Goal: Information Seeking & Learning: Learn about a topic

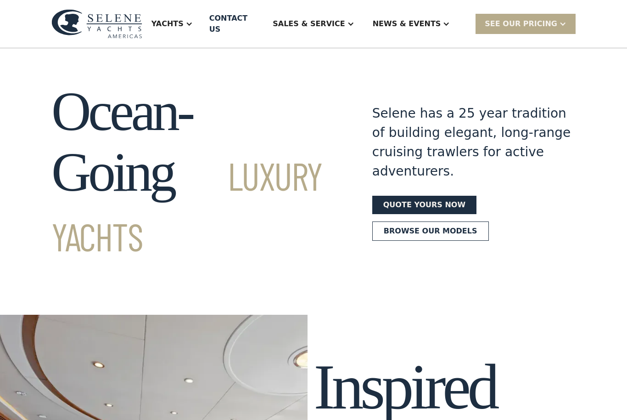
click at [184, 22] on div "Yachts" at bounding box center [168, 23] width 32 height 11
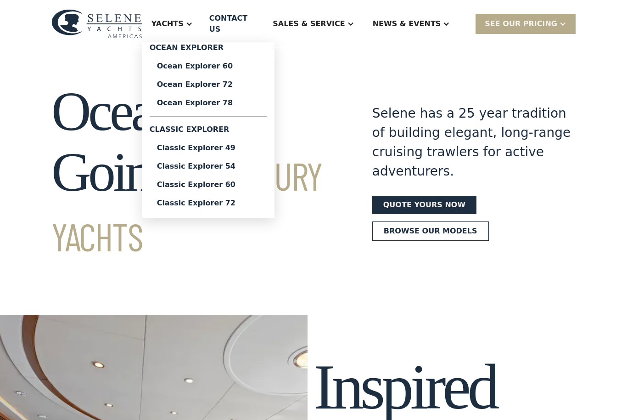
click at [247, 99] on div "Ocean Explorer 78" at bounding box center [208, 102] width 103 height 7
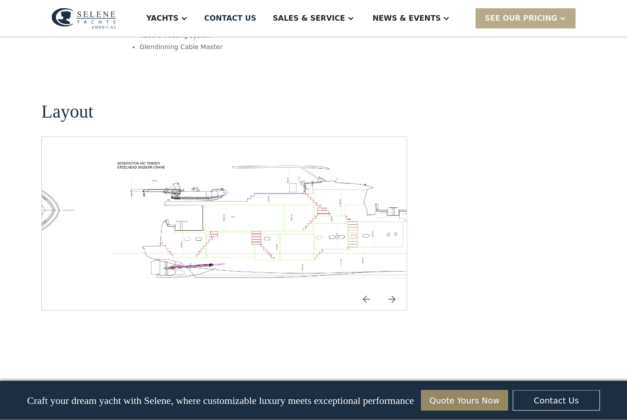
scroll to position [1325, 0]
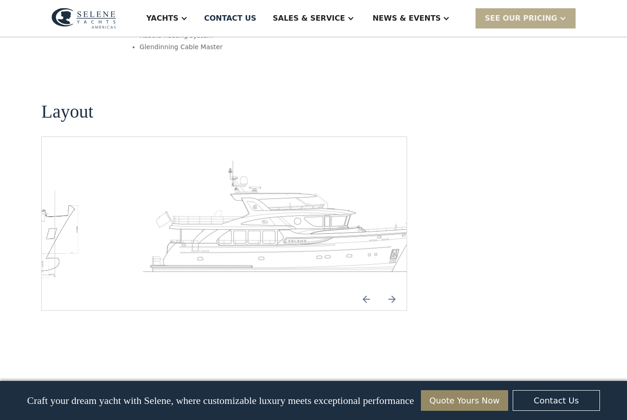
click at [287, 193] on img "open lightbox" at bounding box center [283, 219] width 350 height 121
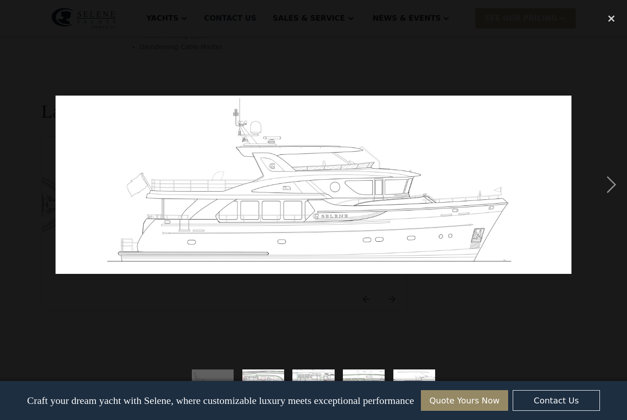
click at [611, 200] on div "next image" at bounding box center [611, 184] width 31 height 353
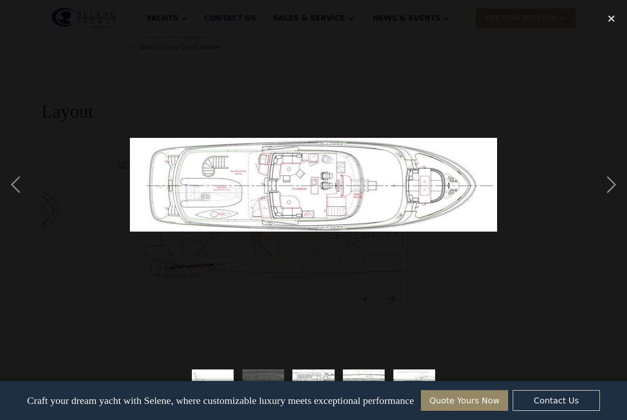
click at [13, 197] on div "previous image" at bounding box center [15, 184] width 31 height 353
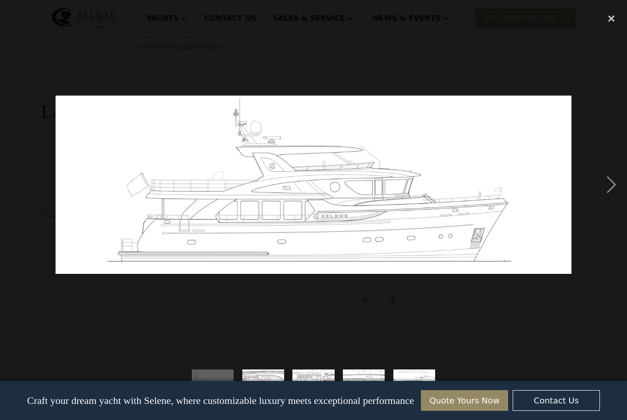
click at [612, 203] on div "next image" at bounding box center [611, 184] width 31 height 353
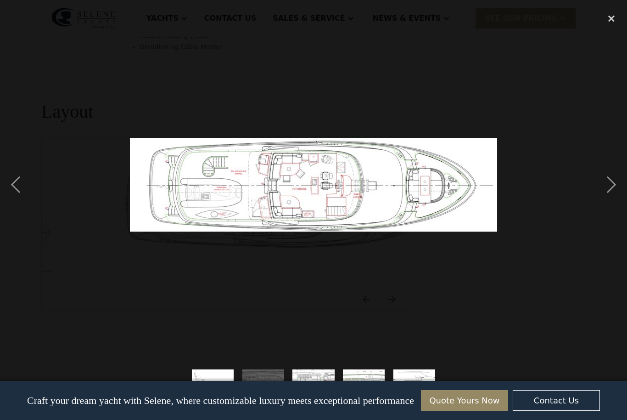
click at [11, 199] on div "previous image" at bounding box center [15, 184] width 31 height 353
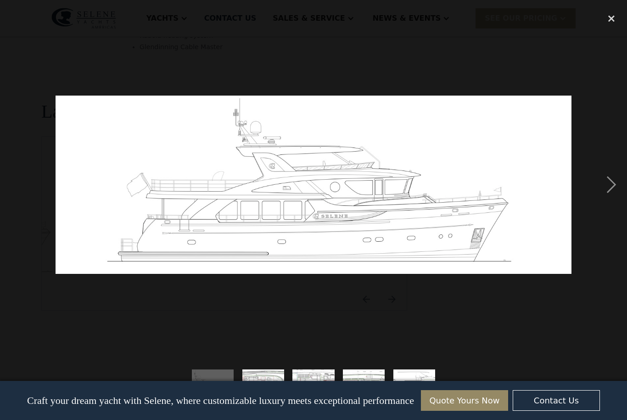
click at [610, 206] on div "next image" at bounding box center [611, 184] width 31 height 353
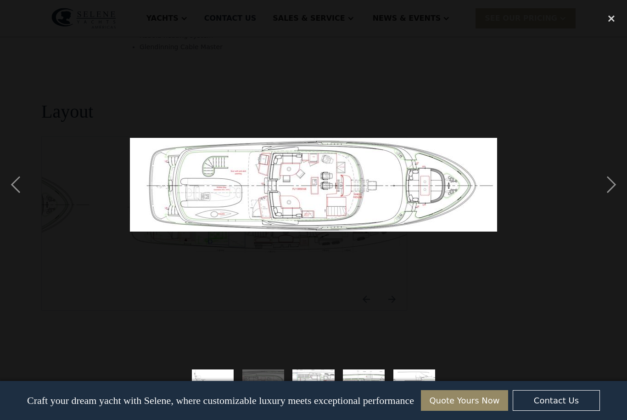
click at [17, 197] on div "previous image" at bounding box center [15, 184] width 31 height 353
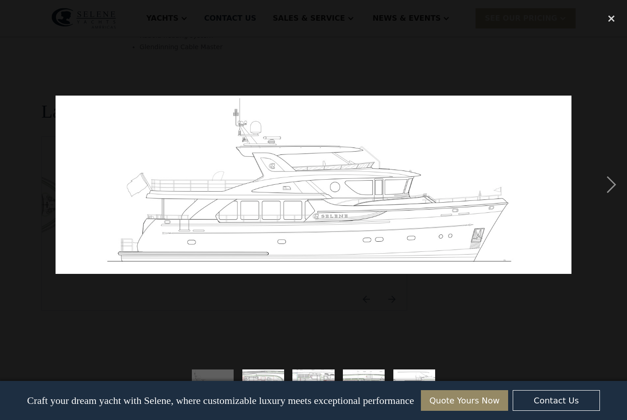
click at [615, 202] on div "next image" at bounding box center [611, 184] width 31 height 353
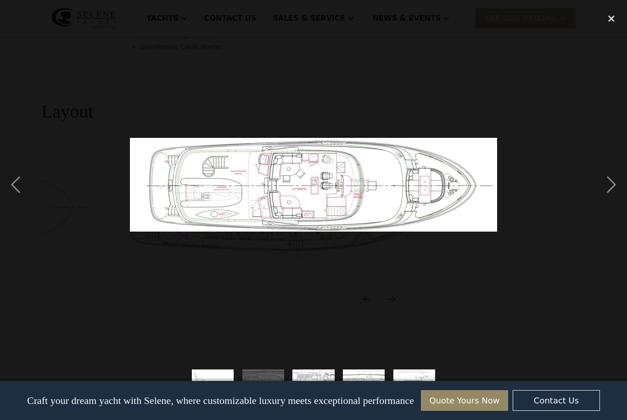
click at [16, 201] on div "previous image" at bounding box center [15, 184] width 31 height 353
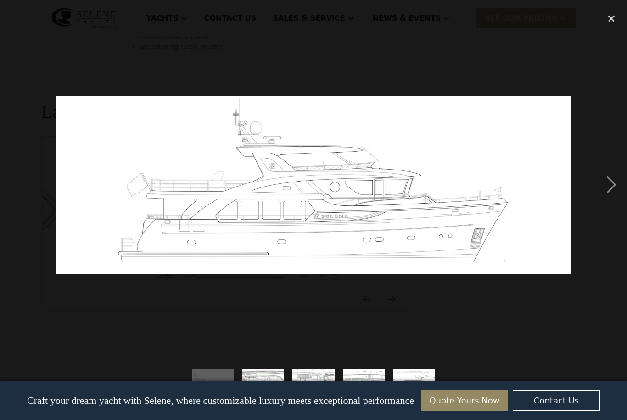
click at [614, 202] on div "next image" at bounding box center [611, 184] width 31 height 353
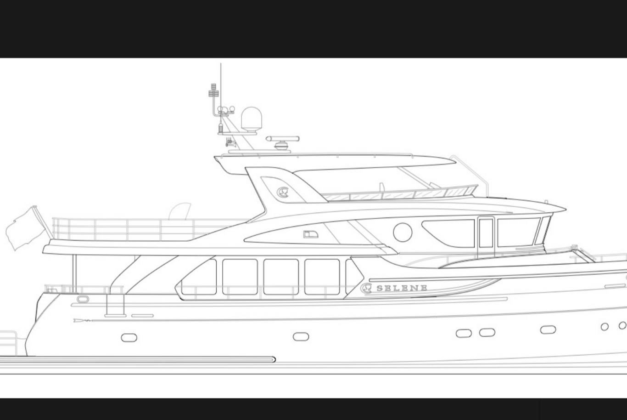
scroll to position [1288, 0]
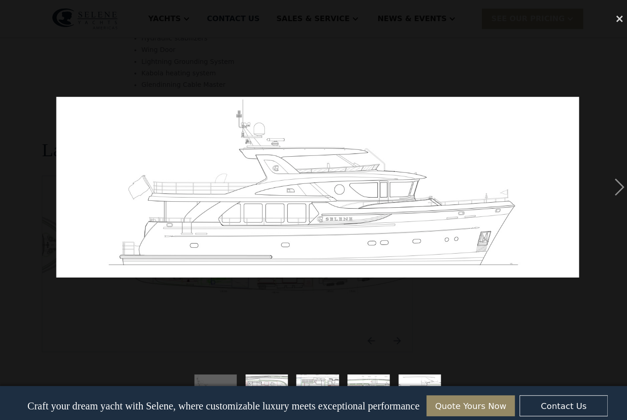
click at [612, 198] on div "next image" at bounding box center [611, 184] width 31 height 353
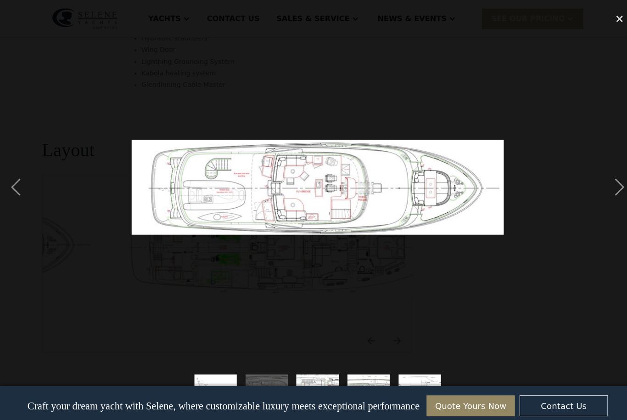
click at [614, 199] on div "next image" at bounding box center [611, 184] width 31 height 353
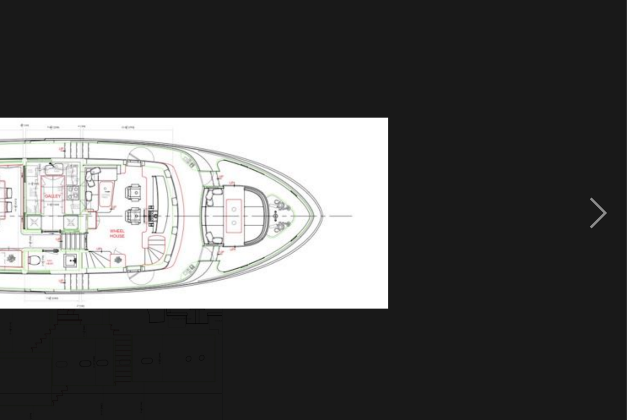
scroll to position [1295, 0]
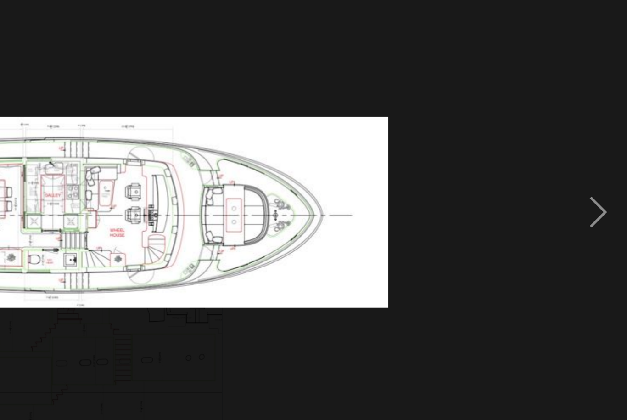
click at [596, 129] on div "next image" at bounding box center [611, 184] width 31 height 353
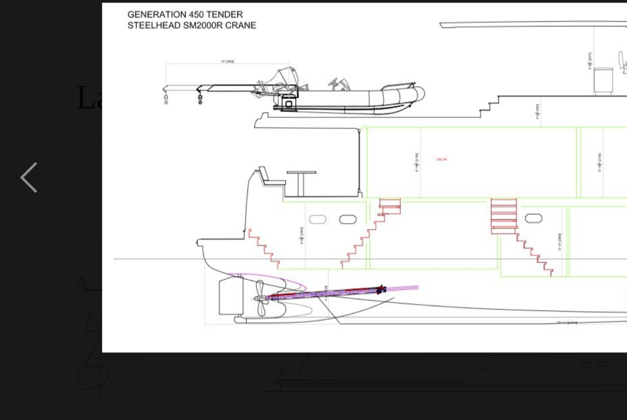
click at [14, 109] on div "previous image" at bounding box center [15, 184] width 31 height 353
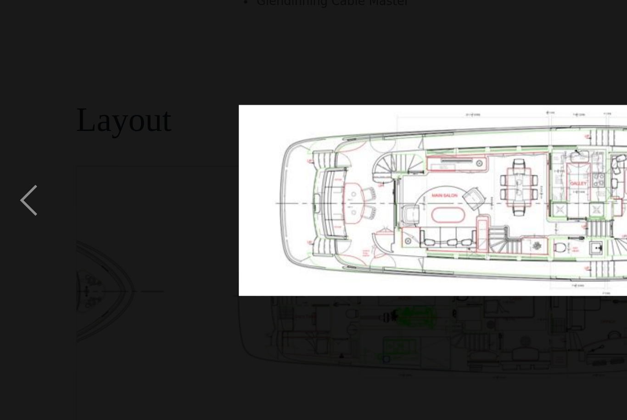
click at [16, 124] on div "previous image" at bounding box center [15, 184] width 31 height 353
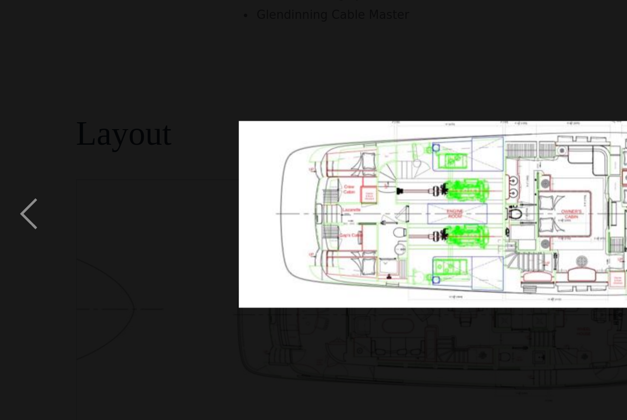
click at [15, 130] on div "previous image" at bounding box center [15, 184] width 31 height 353
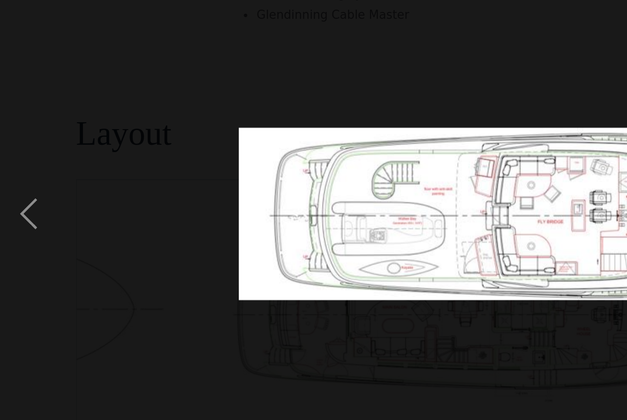
click at [318, 153] on img at bounding box center [313, 185] width 367 height 94
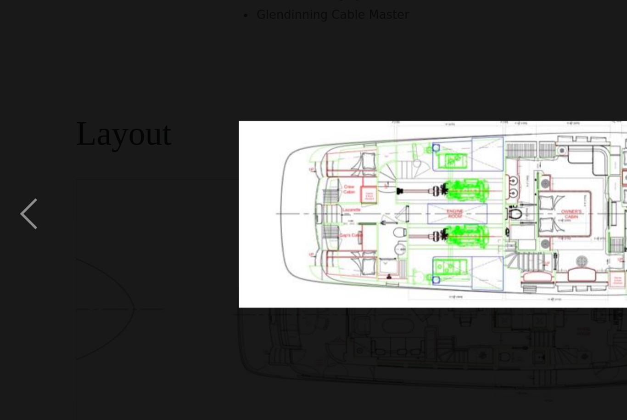
click at [13, 132] on div "previous image" at bounding box center [15, 184] width 31 height 353
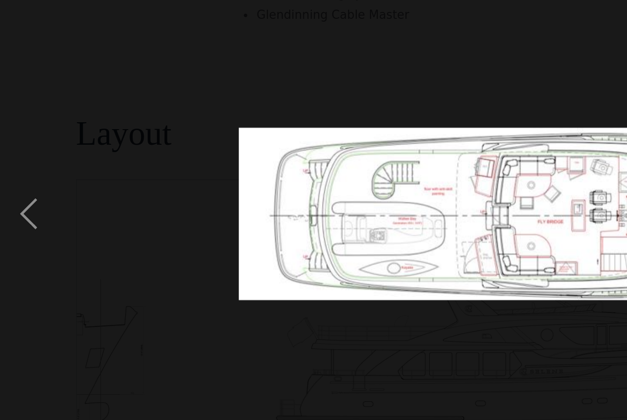
click at [16, 129] on div "previous image" at bounding box center [15, 184] width 31 height 353
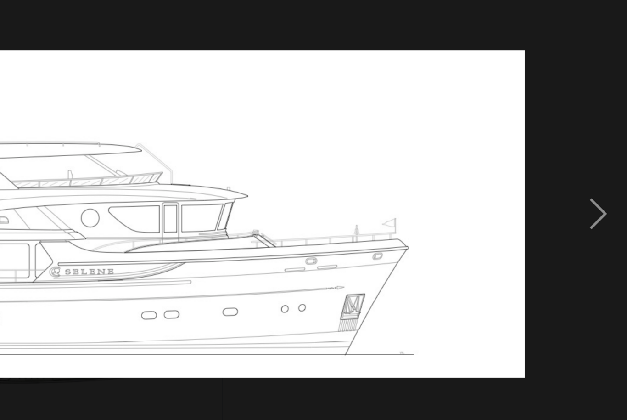
click at [596, 131] on div "next image" at bounding box center [611, 184] width 31 height 353
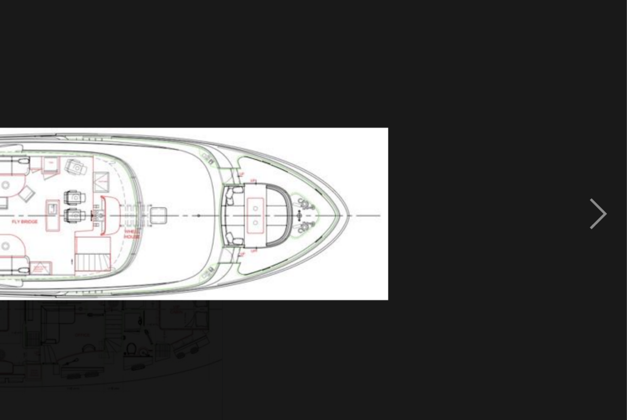
click at [596, 131] on div "next image" at bounding box center [611, 184] width 31 height 353
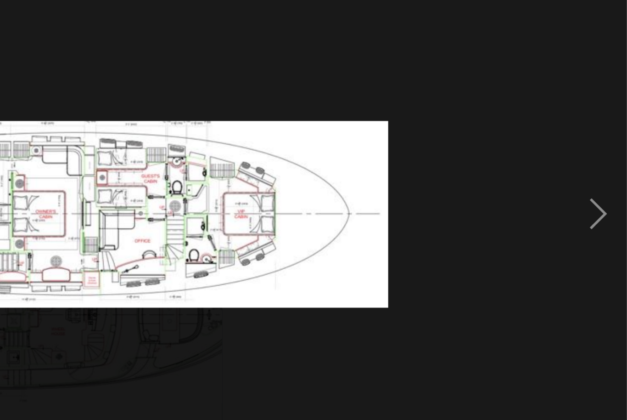
click at [596, 131] on div "next image" at bounding box center [611, 184] width 31 height 353
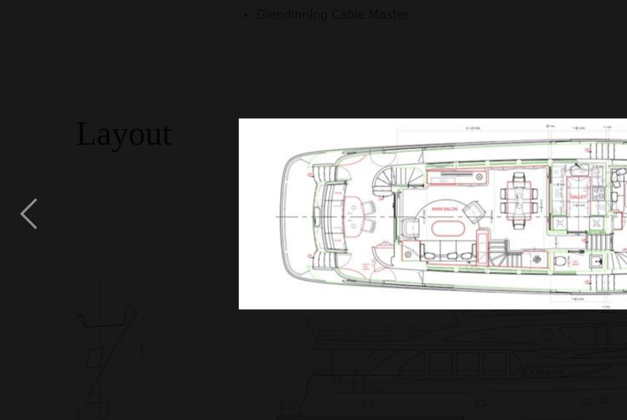
click at [15, 127] on div "previous image" at bounding box center [15, 184] width 31 height 353
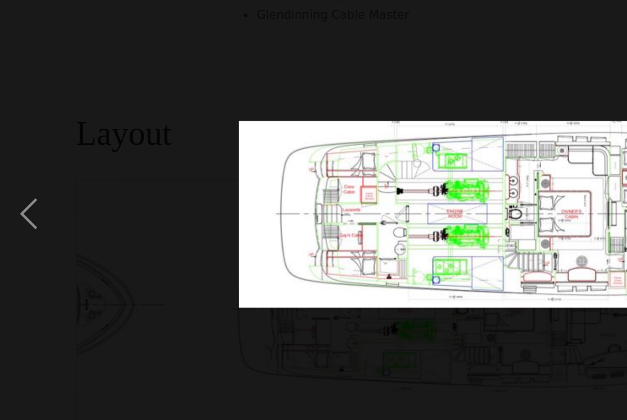
click at [17, 128] on div "previous image" at bounding box center [15, 184] width 31 height 353
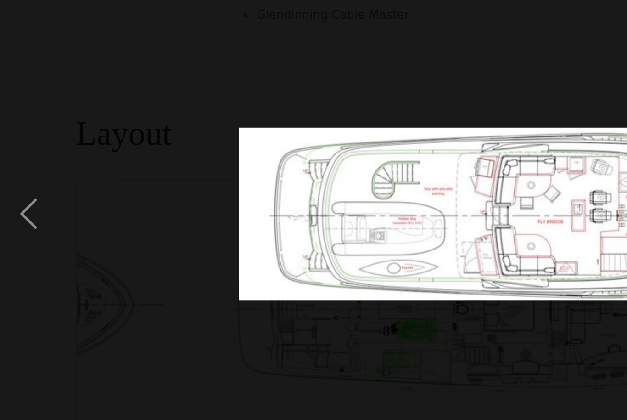
click at [15, 127] on div "previous image" at bounding box center [15, 184] width 31 height 353
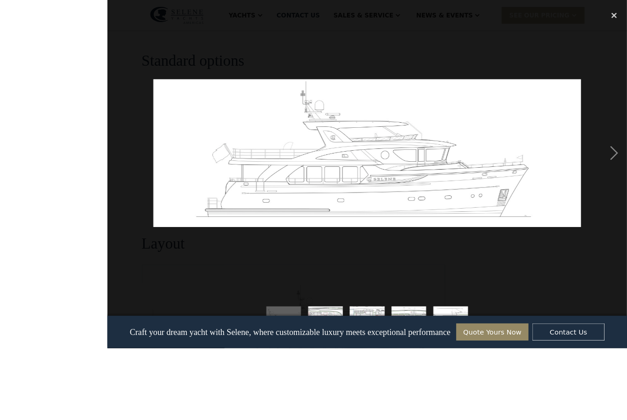
scroll to position [1258, 0]
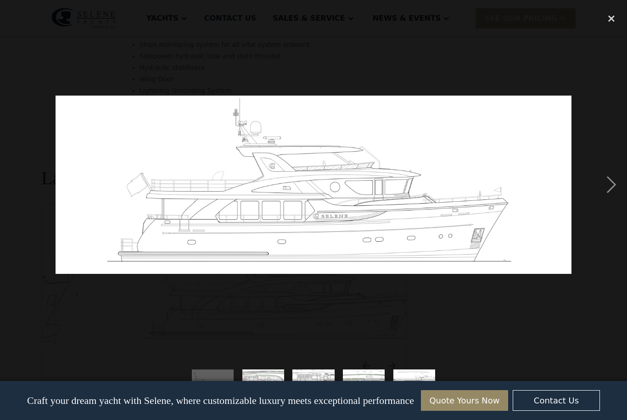
click at [613, 12] on div "close lightbox" at bounding box center [611, 18] width 31 height 20
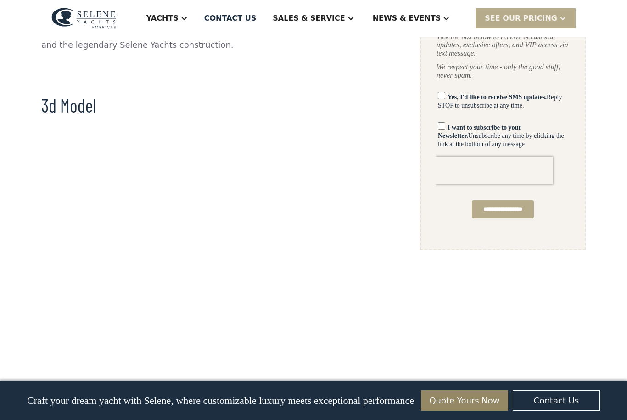
scroll to position [604, 0]
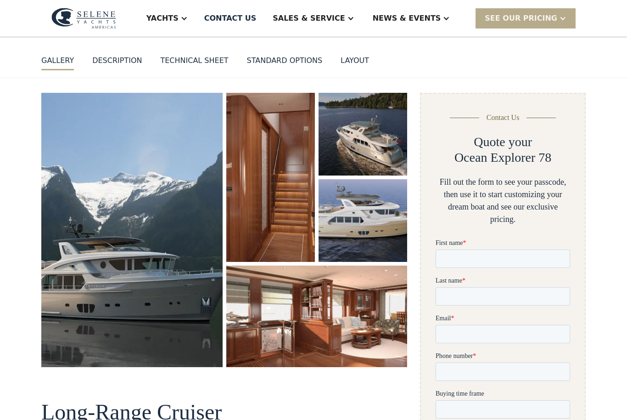
click at [97, 269] on img "open lightbox" at bounding box center [131, 230] width 181 height 274
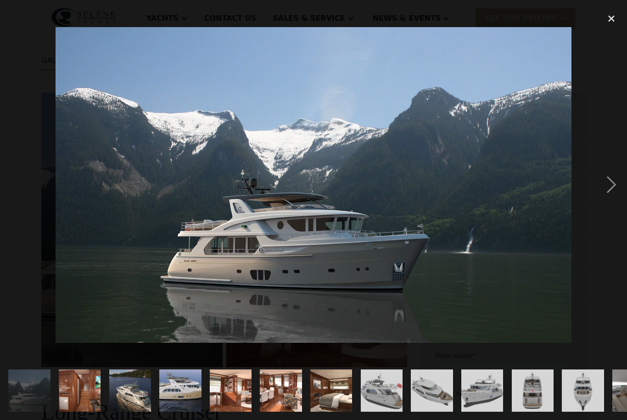
click at [616, 201] on div "next image" at bounding box center [611, 184] width 31 height 353
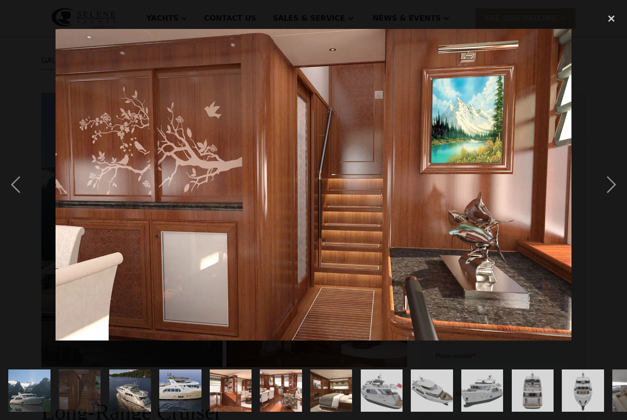
click at [610, 206] on div "next image" at bounding box center [611, 184] width 31 height 353
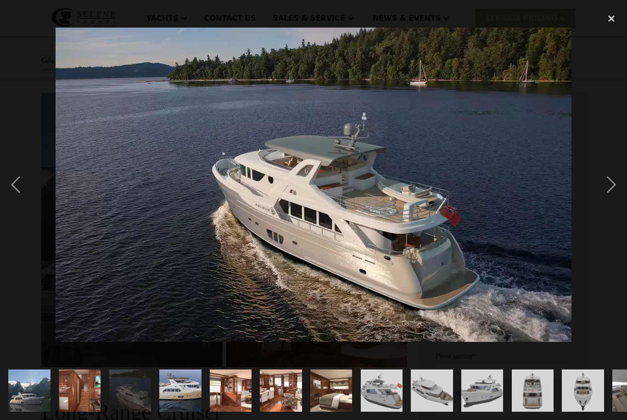
click at [609, 210] on div "next image" at bounding box center [611, 184] width 31 height 353
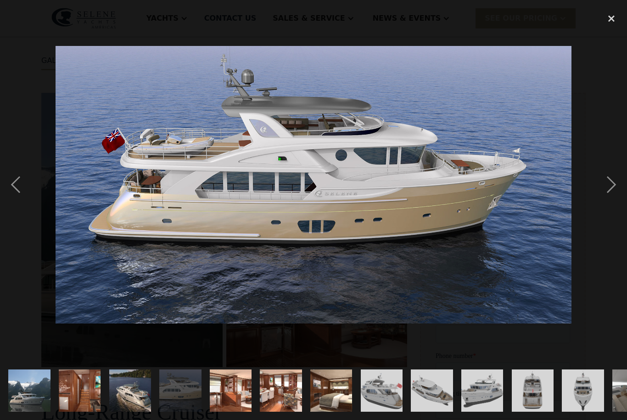
click at [18, 208] on div "previous image" at bounding box center [15, 184] width 31 height 353
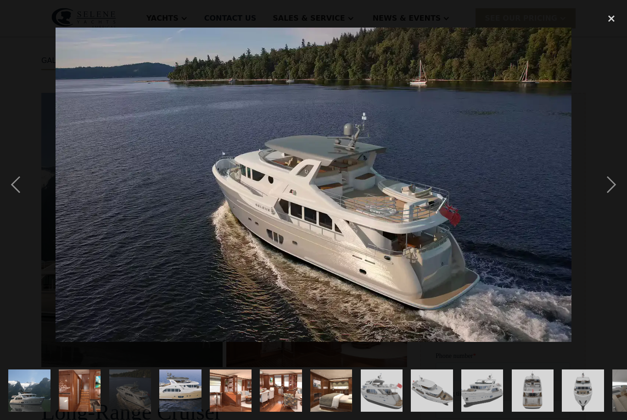
click at [617, 202] on div "next image" at bounding box center [611, 184] width 31 height 353
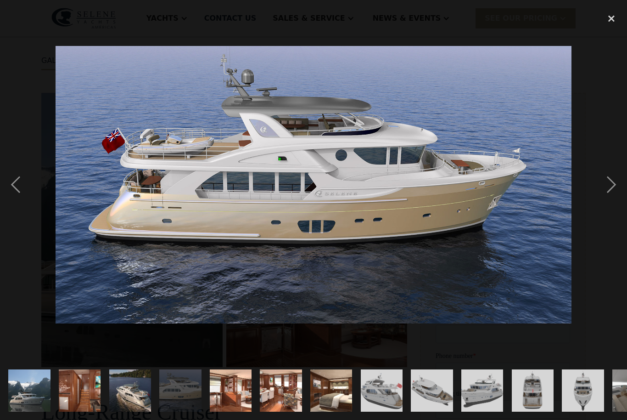
click at [612, 203] on div "next image" at bounding box center [611, 184] width 31 height 353
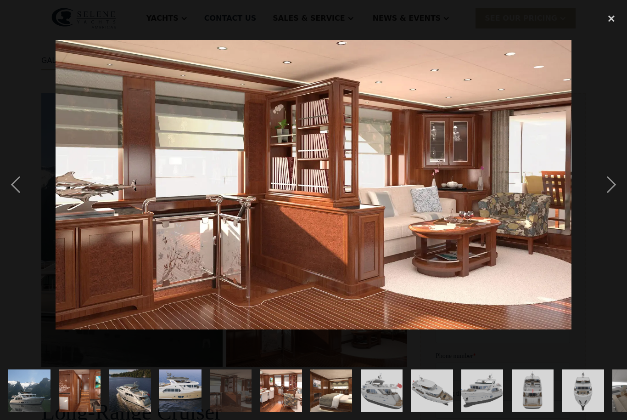
click at [612, 201] on div "next image" at bounding box center [611, 184] width 31 height 353
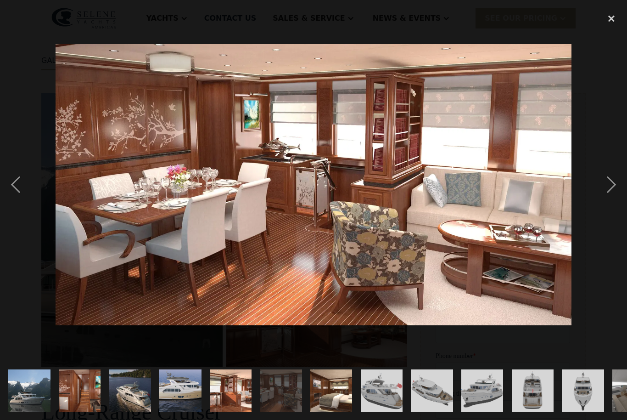
click at [615, 198] on div "next image" at bounding box center [611, 184] width 31 height 353
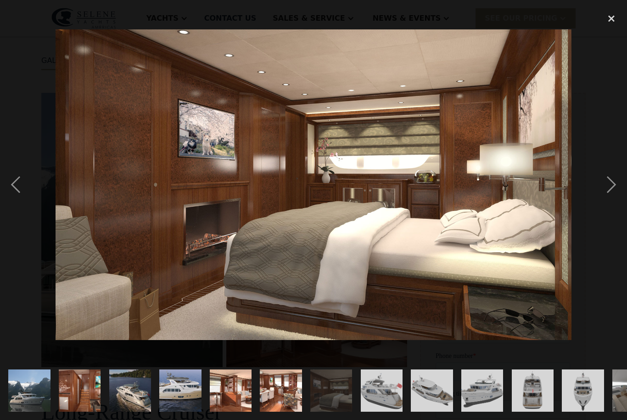
click at [612, 201] on div "next image" at bounding box center [611, 184] width 31 height 353
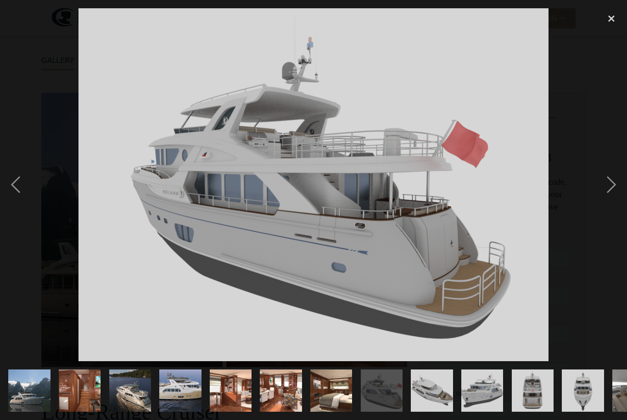
click at [610, 202] on div "next image" at bounding box center [611, 184] width 31 height 353
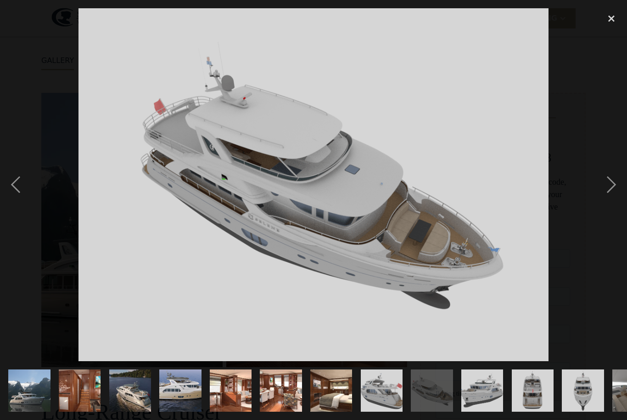
click at [615, 192] on div "next image" at bounding box center [611, 184] width 31 height 353
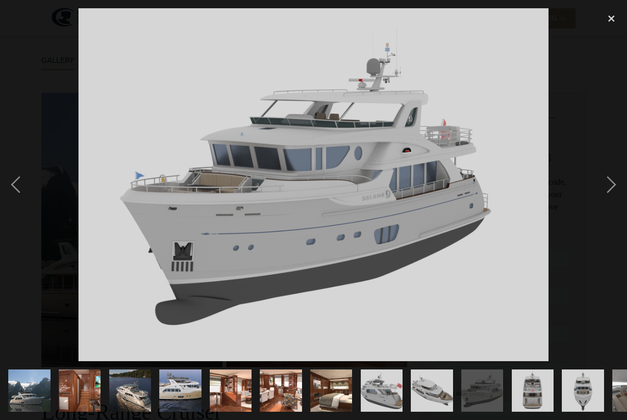
click at [15, 204] on div "previous image" at bounding box center [15, 184] width 31 height 353
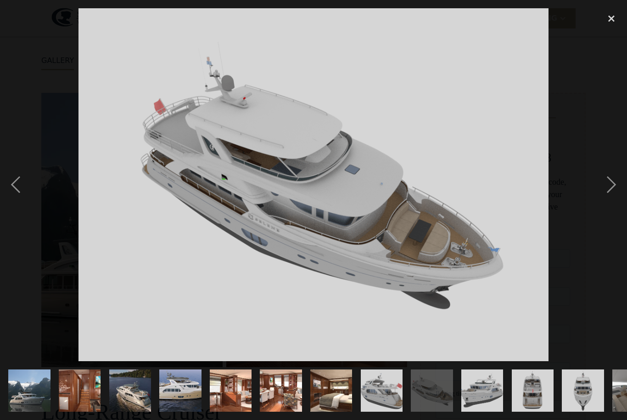
click at [615, 201] on div "next image" at bounding box center [611, 184] width 31 height 353
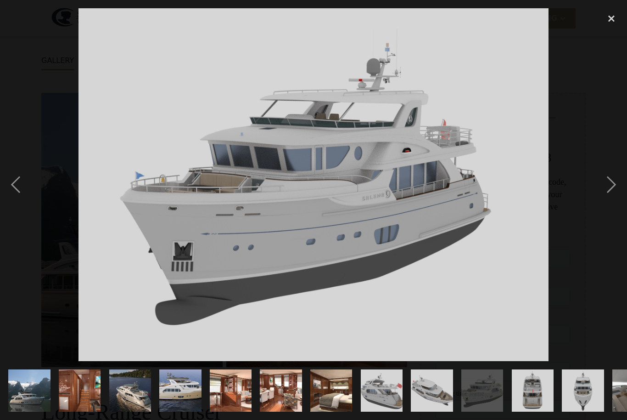
click at [17, 202] on div "previous image" at bounding box center [15, 184] width 31 height 353
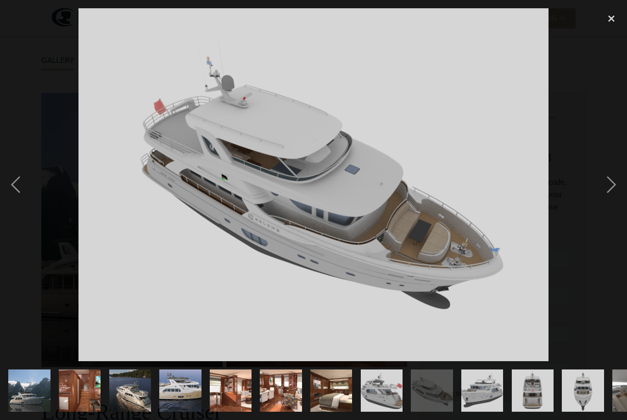
click at [612, 206] on div "next image" at bounding box center [611, 184] width 31 height 353
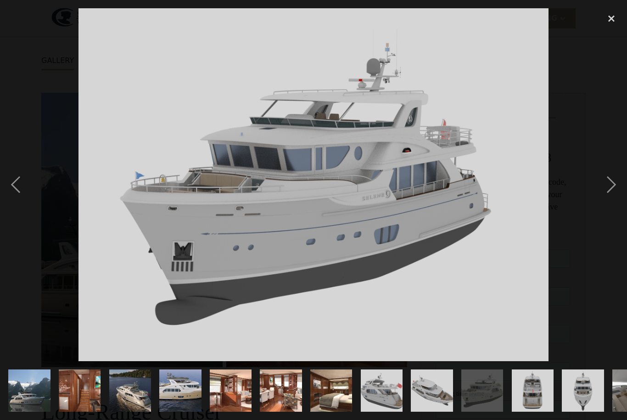
click at [614, 202] on div "next image" at bounding box center [611, 184] width 31 height 353
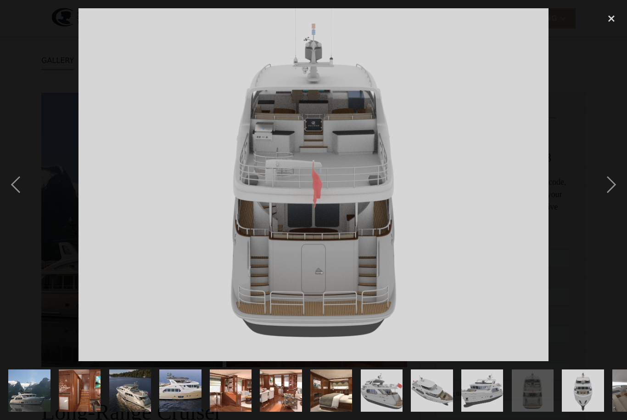
click at [616, 200] on div "next image" at bounding box center [611, 184] width 31 height 353
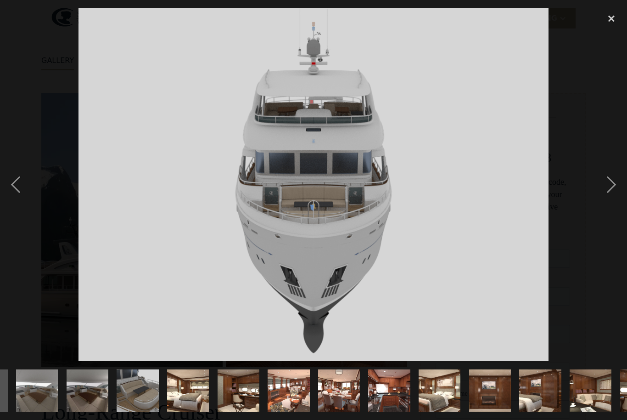
scroll to position [0, 598]
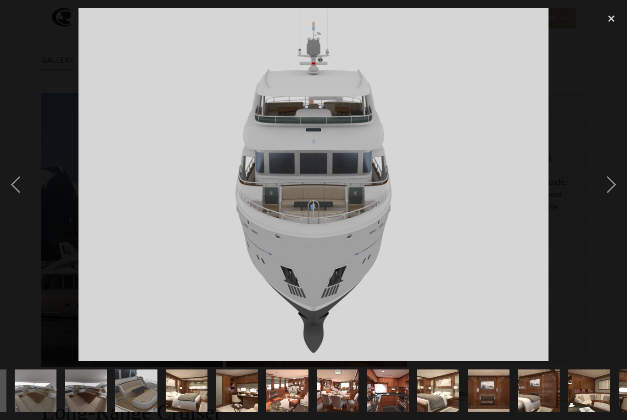
click at [614, 197] on div "next image" at bounding box center [611, 184] width 31 height 353
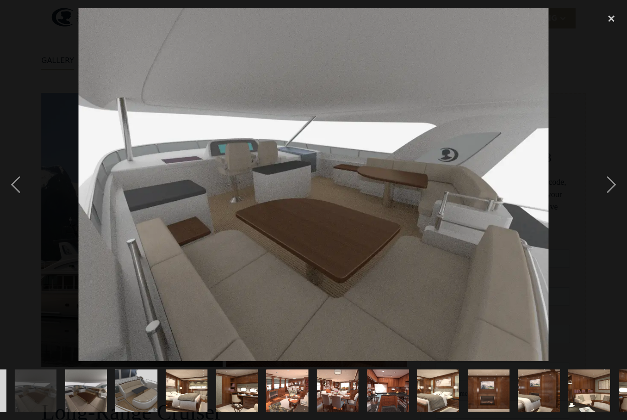
click at [614, 205] on div "next image" at bounding box center [611, 184] width 31 height 353
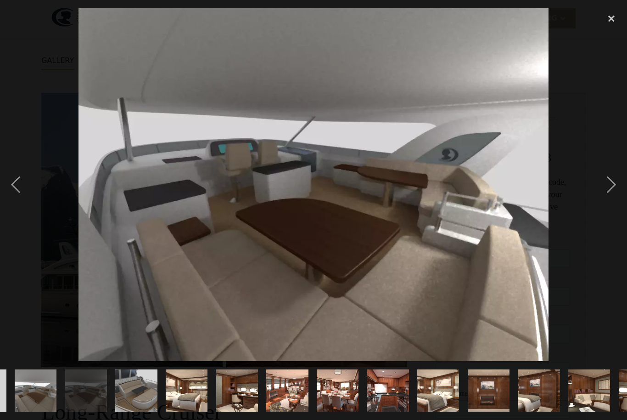
click at [16, 193] on div "previous image" at bounding box center [15, 184] width 31 height 353
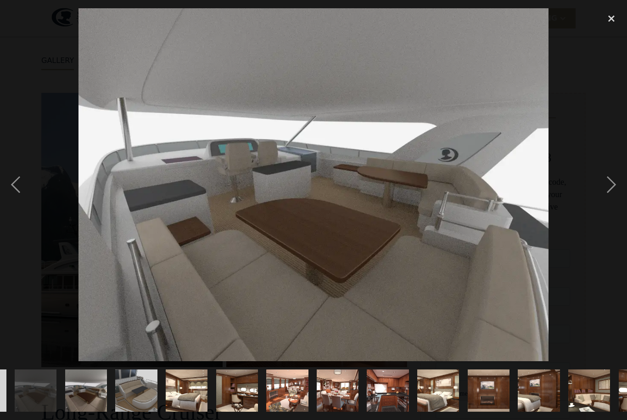
click at [611, 203] on div "next image" at bounding box center [611, 184] width 31 height 353
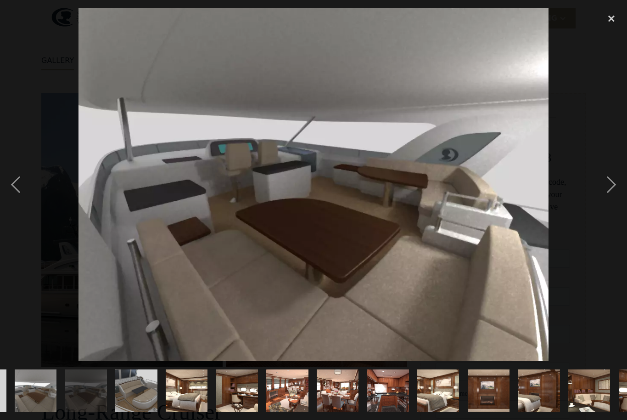
click at [16, 196] on div "previous image" at bounding box center [15, 184] width 31 height 353
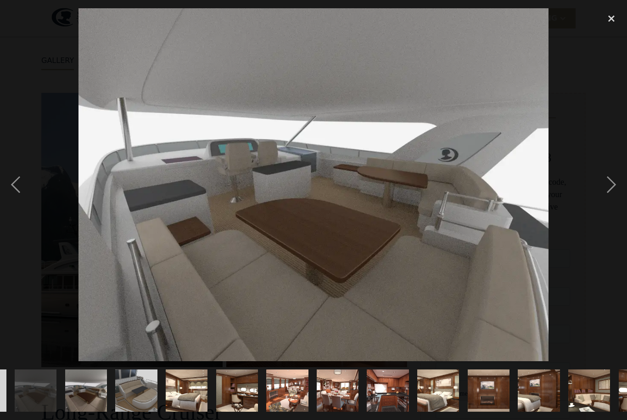
click at [614, 201] on div "next image" at bounding box center [611, 184] width 31 height 353
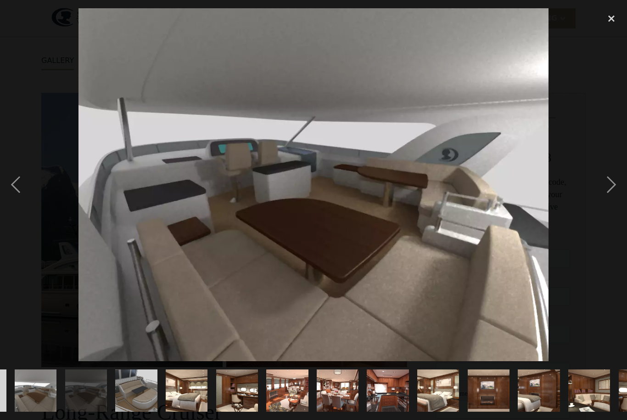
click at [9, 196] on div "previous image" at bounding box center [15, 184] width 31 height 353
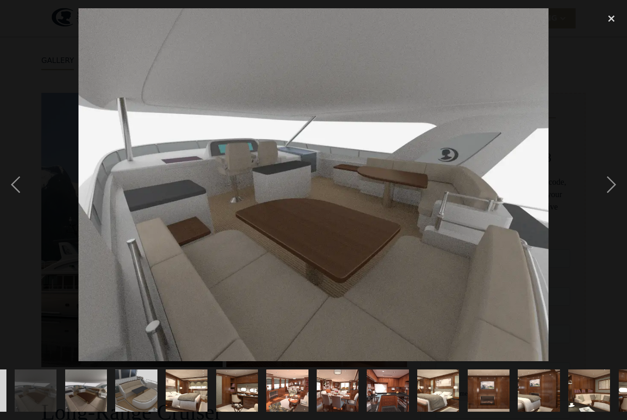
click at [615, 202] on div "next image" at bounding box center [611, 184] width 31 height 353
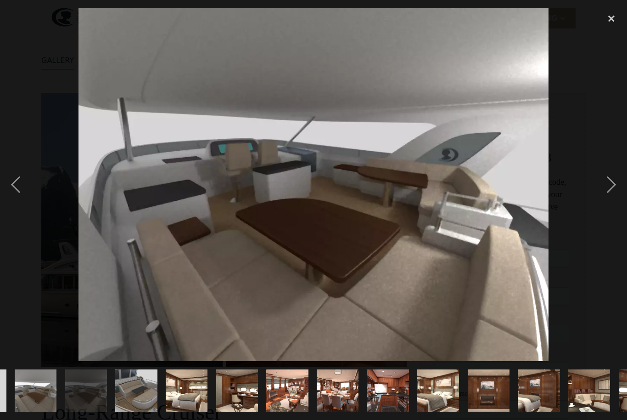
click at [611, 202] on div "next image" at bounding box center [611, 184] width 31 height 353
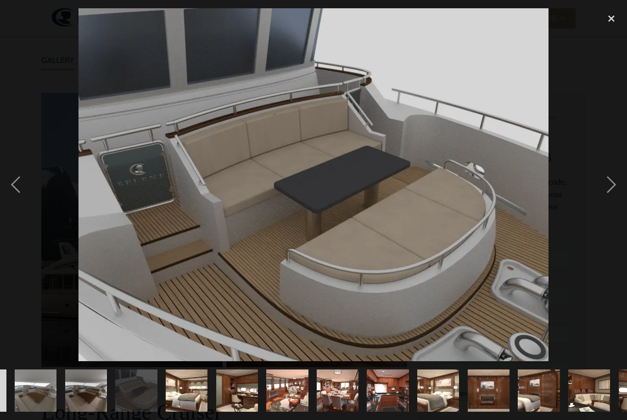
click at [613, 202] on div "next image" at bounding box center [611, 184] width 31 height 353
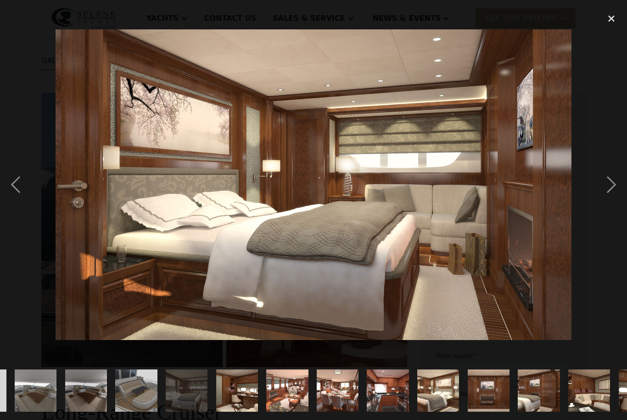
click at [613, 200] on div "next image" at bounding box center [611, 184] width 31 height 353
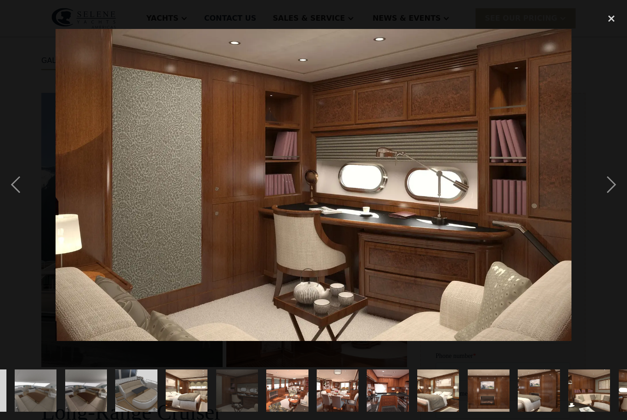
click at [611, 204] on div "next image" at bounding box center [611, 184] width 31 height 353
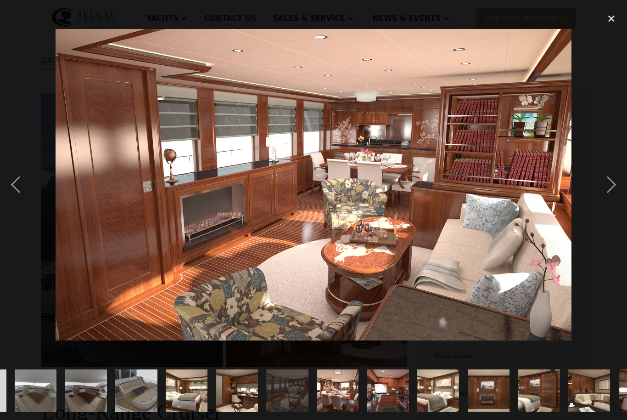
click at [610, 203] on div "next image" at bounding box center [611, 184] width 31 height 353
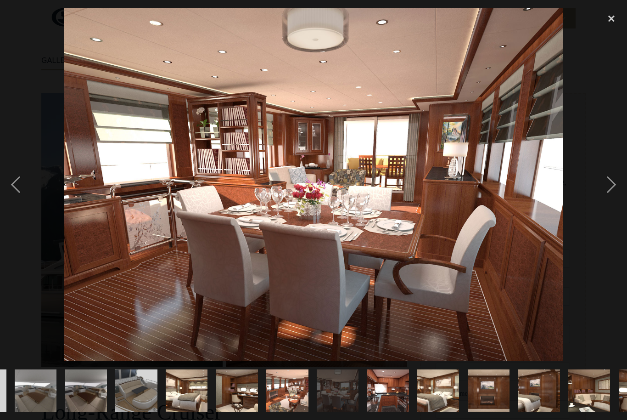
click at [613, 204] on div "next image" at bounding box center [611, 184] width 31 height 353
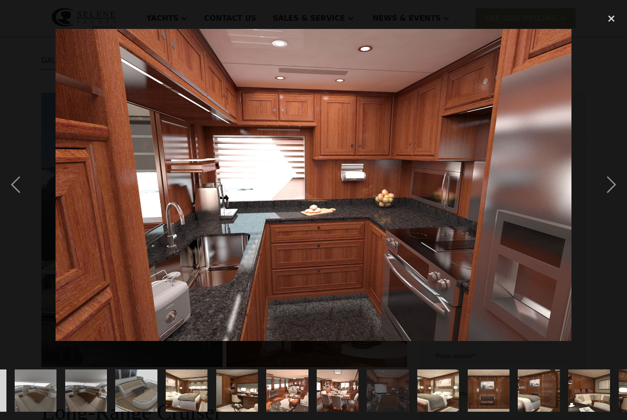
click at [611, 203] on div "next image" at bounding box center [611, 184] width 31 height 353
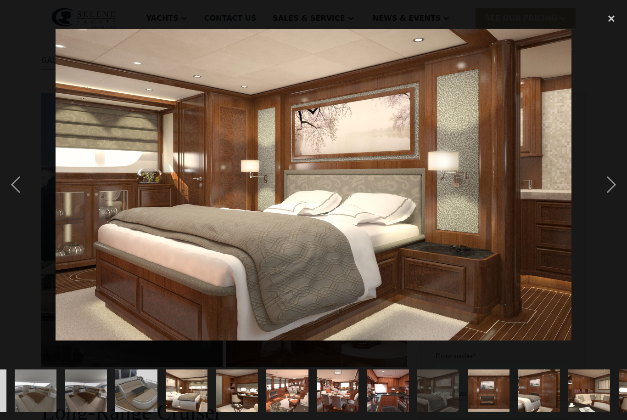
click at [615, 201] on div "next image" at bounding box center [611, 184] width 31 height 353
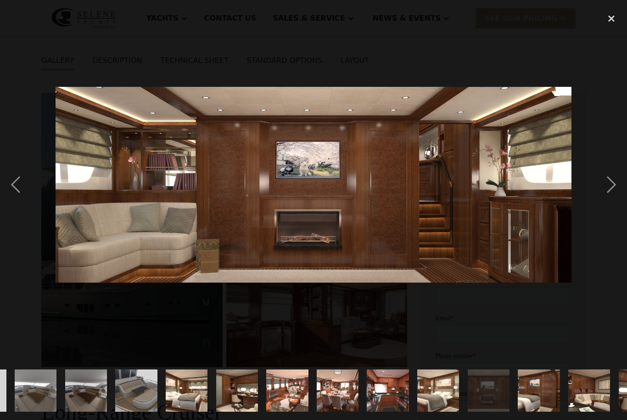
click at [612, 201] on div "next image" at bounding box center [611, 184] width 31 height 353
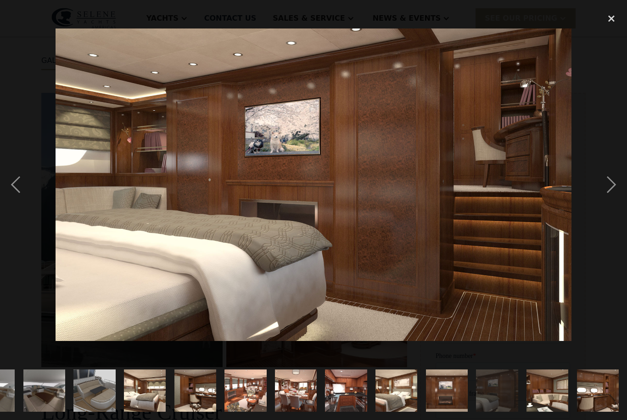
scroll to position [0, 731]
click at [14, 197] on div "previous image" at bounding box center [15, 184] width 31 height 353
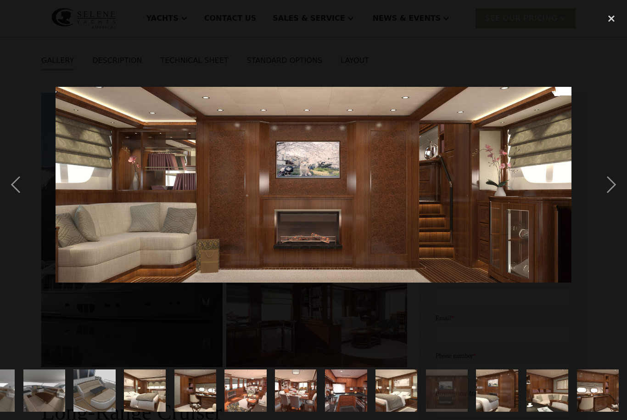
click at [611, 205] on div "next image" at bounding box center [611, 184] width 31 height 353
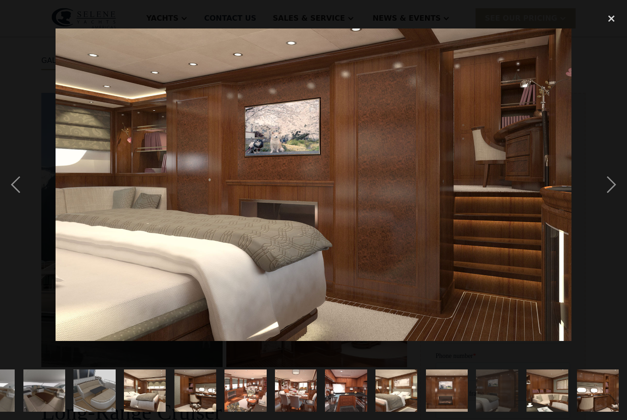
click at [609, 202] on div "next image" at bounding box center [611, 184] width 31 height 353
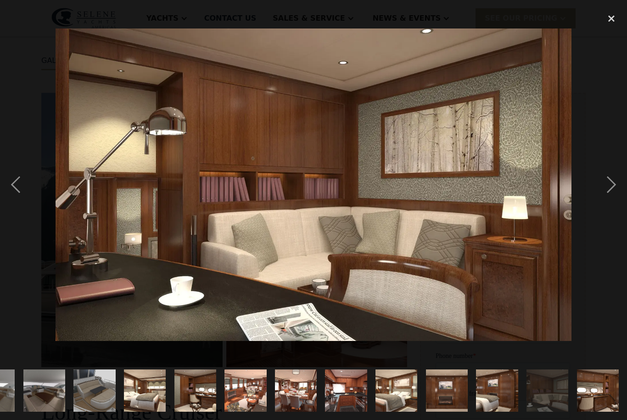
click at [612, 200] on div "next image" at bounding box center [611, 184] width 31 height 353
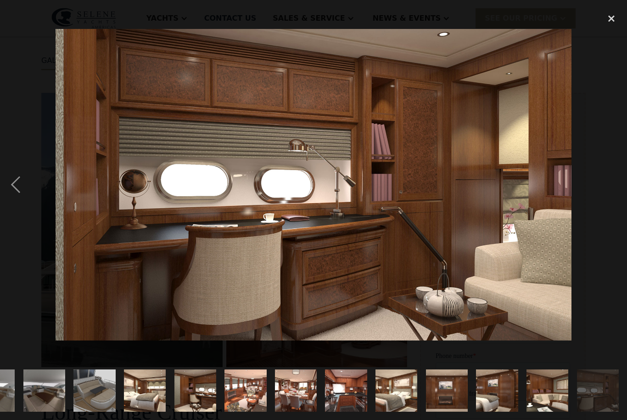
click at [613, 20] on div "close lightbox" at bounding box center [611, 18] width 31 height 20
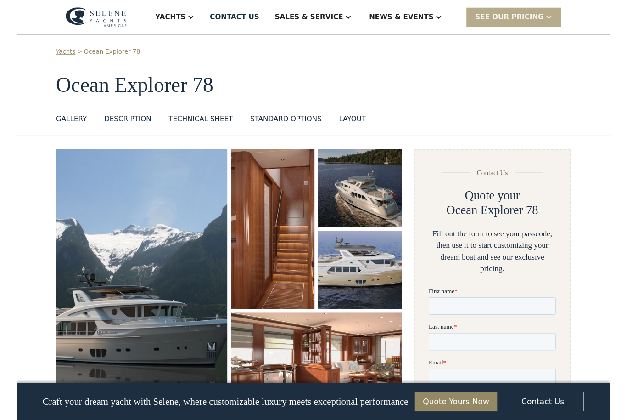
scroll to position [603, 0]
